Goal: Browse casually: Explore the website without a specific task or goal

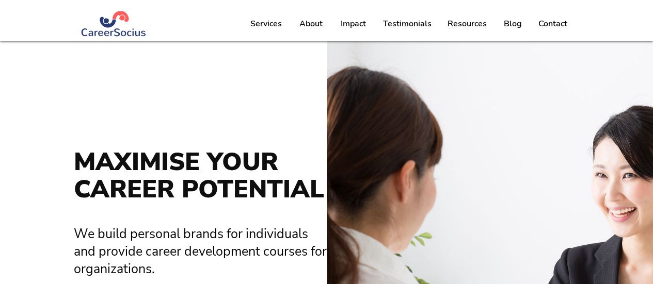
scroll to position [155, 0]
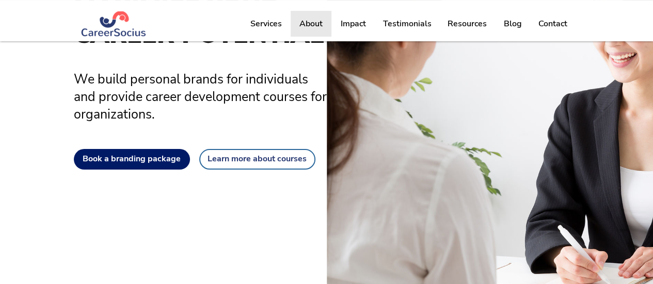
click at [303, 21] on p "About" at bounding box center [311, 24] width 34 height 26
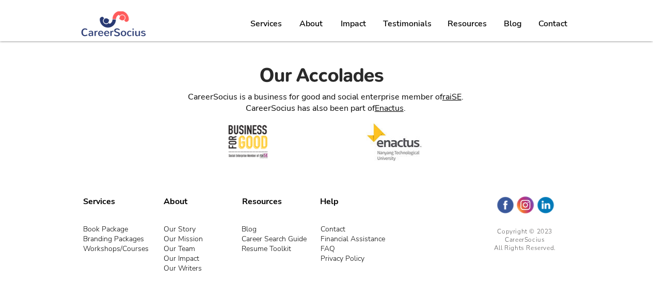
scroll to position [1875, 0]
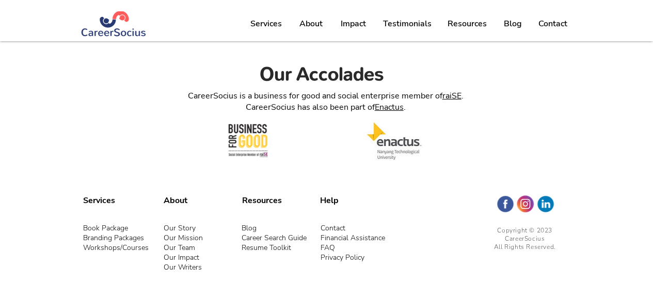
click at [180, 223] on link "Our Story" at bounding box center [180, 228] width 32 height 10
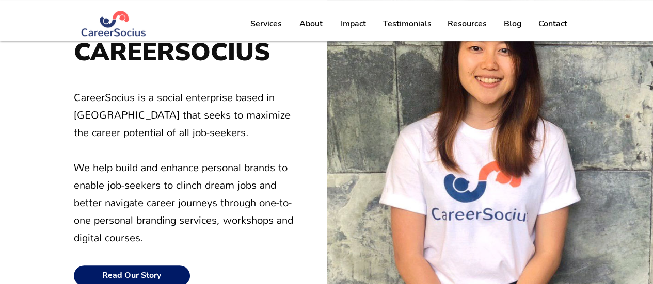
scroll to position [155, 0]
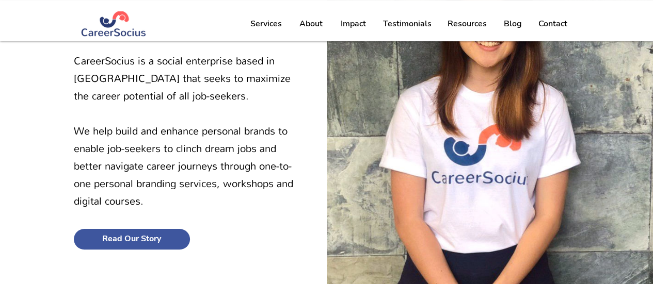
click at [133, 230] on link "Read Our Story" at bounding box center [132, 239] width 116 height 21
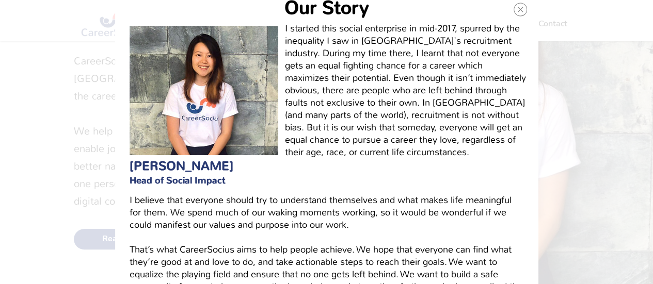
scroll to position [0, 0]
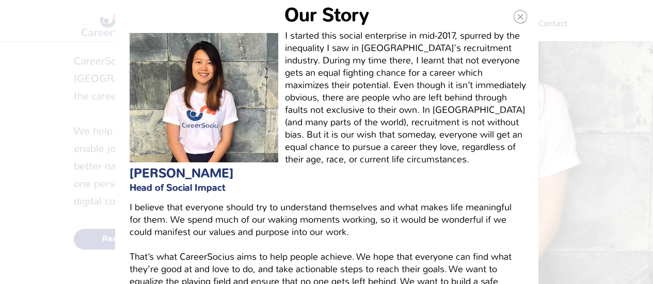
click at [515, 13] on icon "Back to site" at bounding box center [519, 16] width 13 height 15
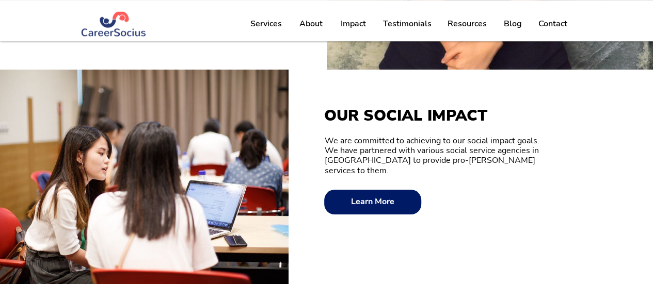
scroll to position [464, 0]
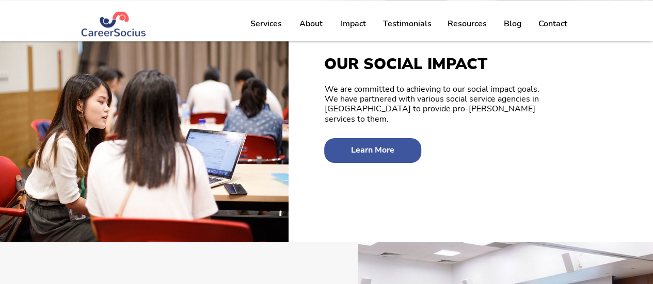
click at [344, 144] on link "Learn More" at bounding box center [372, 150] width 97 height 25
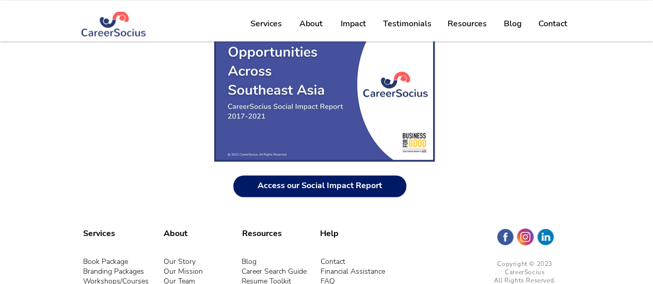
scroll to position [759, 0]
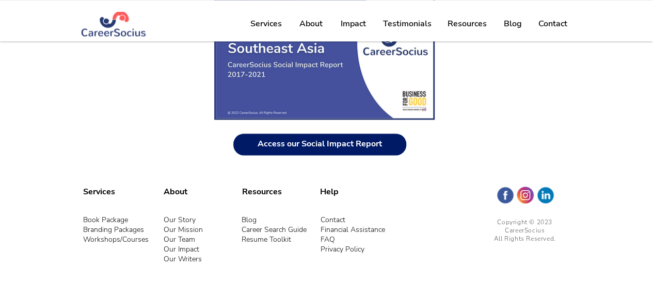
click at [186, 247] on link "Our Impact" at bounding box center [182, 249] width 36 height 10
click at [189, 256] on link "Our Writers" at bounding box center [183, 259] width 38 height 10
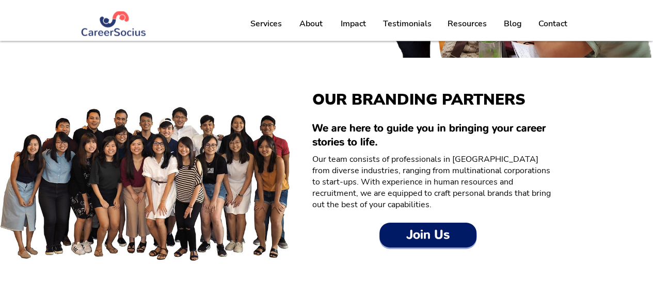
scroll to position [1101, 0]
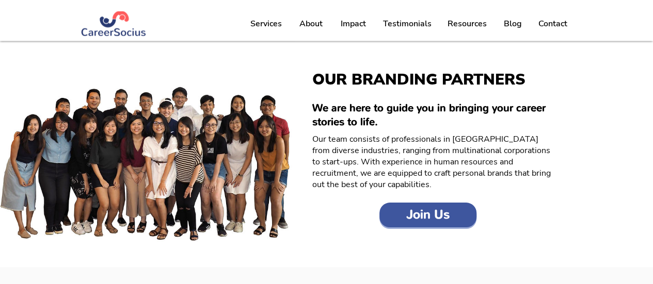
click at [396, 211] on link "Join Us" at bounding box center [427, 215] width 97 height 25
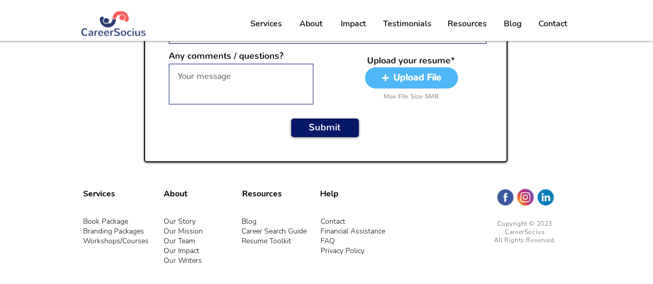
scroll to position [1138, 0]
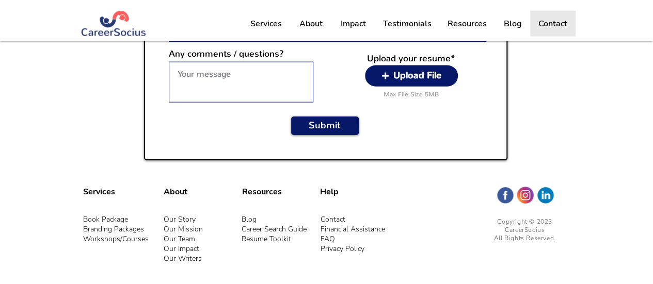
click at [545, 26] on p "Contact" at bounding box center [552, 24] width 39 height 26
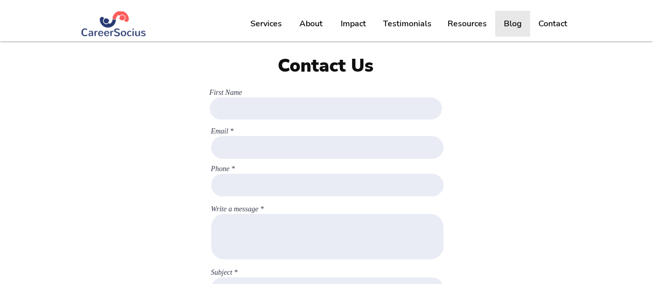
click at [517, 25] on p "Blog" at bounding box center [513, 24] width 28 height 26
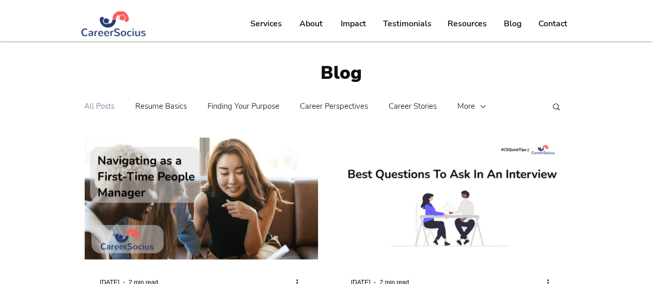
scroll to position [155, 0]
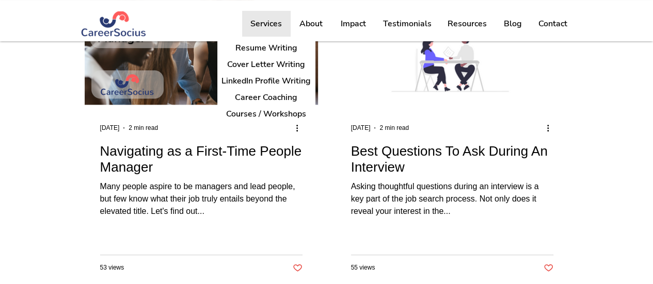
click at [259, 29] on p "Services" at bounding box center [266, 24] width 42 height 26
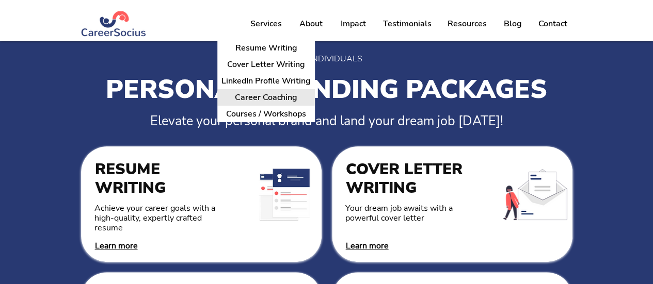
click at [269, 101] on p "Career Coaching" at bounding box center [266, 98] width 71 height 16
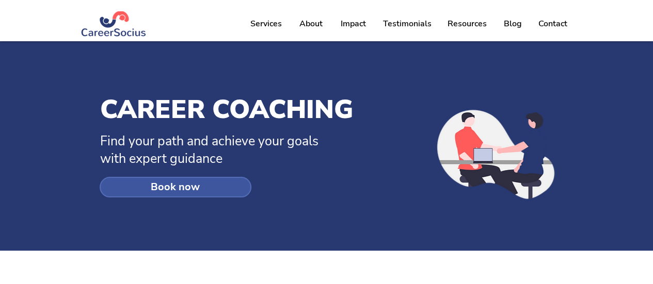
click at [219, 189] on link "Book now" at bounding box center [176, 187] width 152 height 21
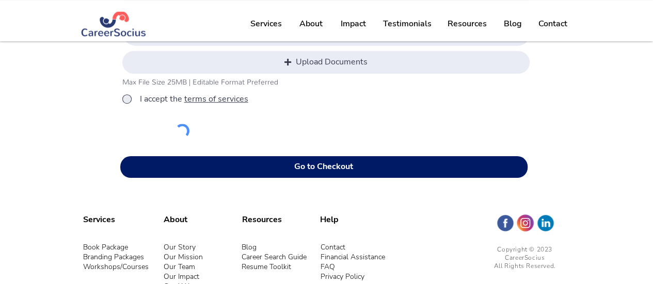
scroll to position [375, 0]
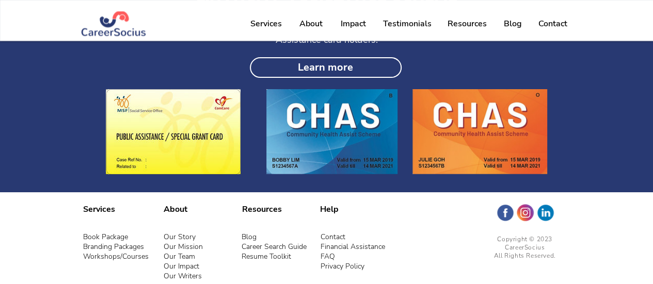
scroll to position [1067, 0]
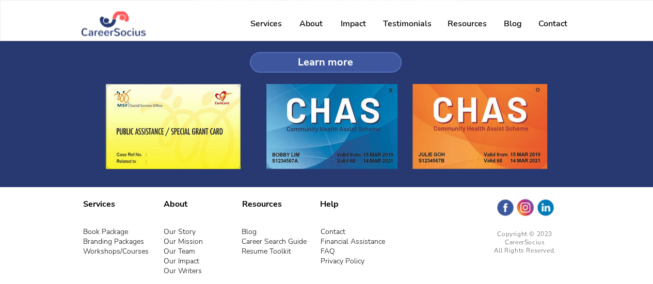
click at [343, 56] on span "Learn more" at bounding box center [325, 62] width 55 height 12
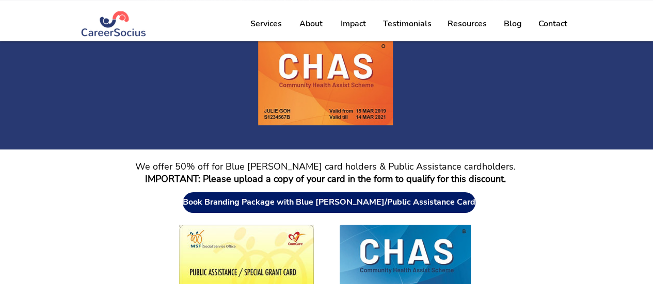
scroll to position [206, 0]
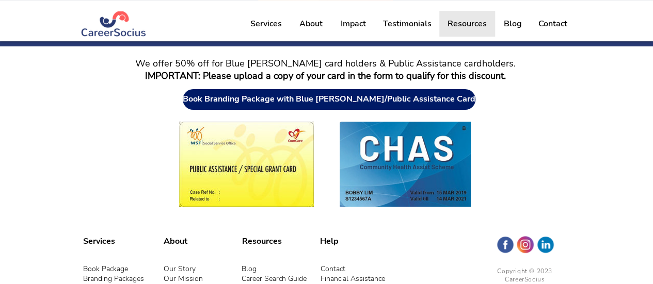
click at [456, 24] on p "Resources" at bounding box center [467, 24] width 50 height 26
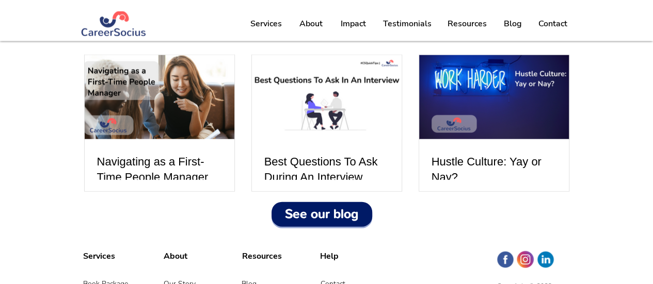
scroll to position [1260, 0]
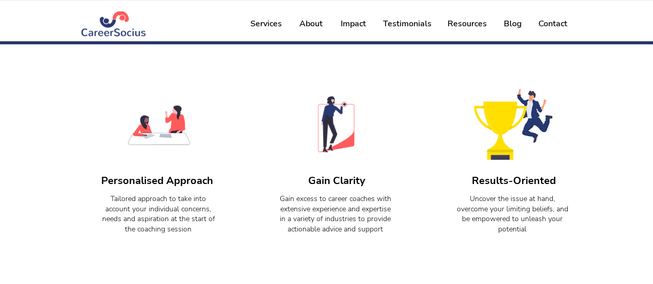
scroll to position [1067, 0]
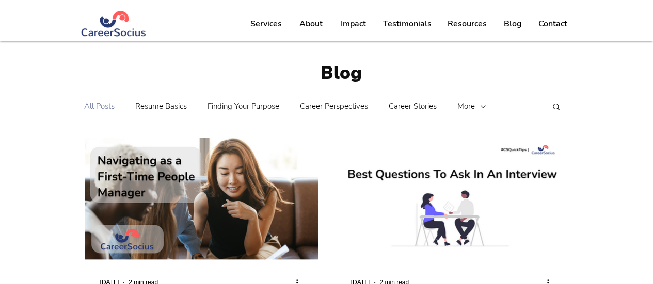
scroll to position [155, 0]
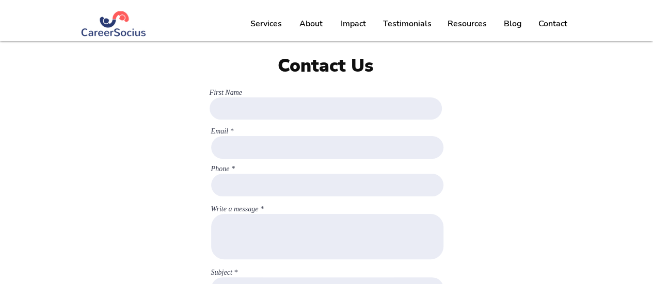
scroll to position [1138, 0]
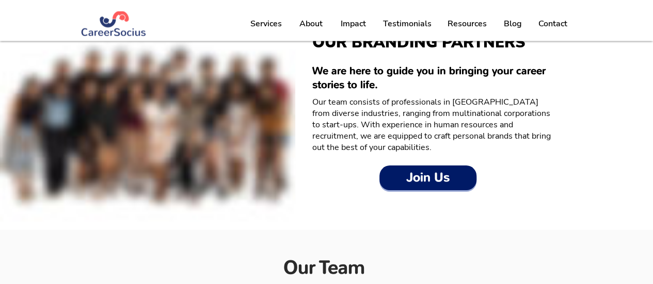
scroll to position [1101, 0]
